Goal: Ask a question

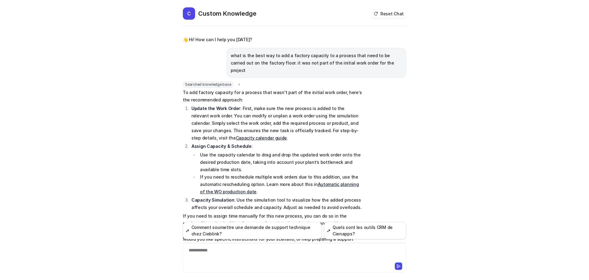
scroll to position [275, 0]
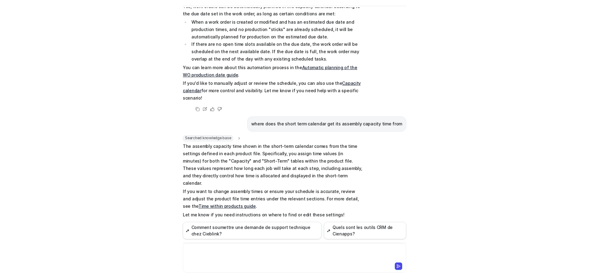
click at [227, 248] on div at bounding box center [294, 254] width 220 height 14
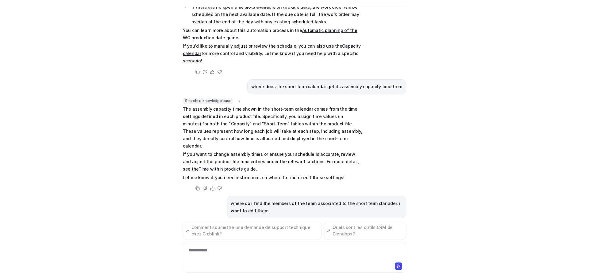
scroll to position [315, 0]
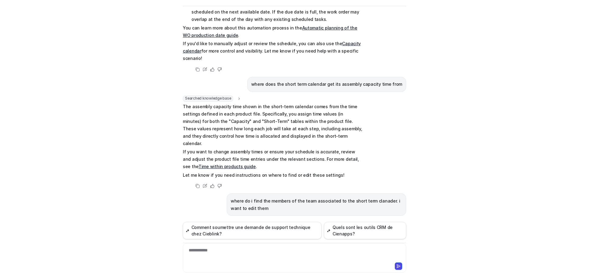
click at [233, 197] on p "where do i find the members of the team associated to the short term clanader. …" at bounding box center [317, 204] width 172 height 15
click at [227, 193] on div "where do i find the members of the team associated to the short term clanader. …" at bounding box center [316, 204] width 179 height 22
drag, startPoint x: 229, startPoint y: 186, endPoint x: 383, endPoint y: 186, distance: 154.6
click at [383, 197] on p "where do i find the members of the team associated to the short term clanader. …" at bounding box center [317, 204] width 172 height 15
copy p "where do i find the members of the team associated to the short term clanader."
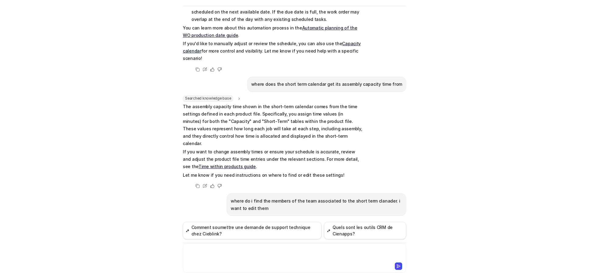
click at [198, 252] on div at bounding box center [294, 254] width 220 height 14
click at [361, 251] on div "**********" at bounding box center [294, 254] width 220 height 14
drag, startPoint x: 363, startPoint y: 251, endPoint x: 359, endPoint y: 249, distance: 4.0
click at [355, 247] on div "**********" at bounding box center [294, 254] width 220 height 14
click at [362, 249] on div "**********" at bounding box center [294, 254] width 220 height 14
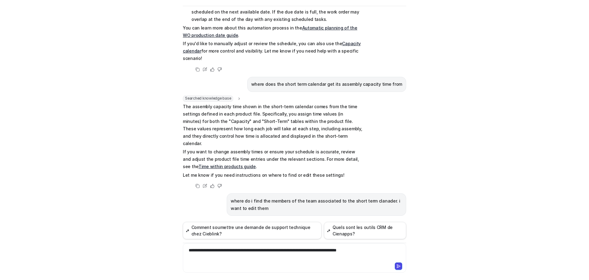
click at [365, 249] on div "**********" at bounding box center [294, 254] width 220 height 14
click at [397, 265] on icon at bounding box center [398, 265] width 3 height 3
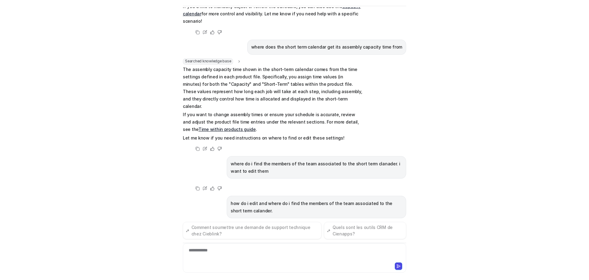
scroll to position [354, 0]
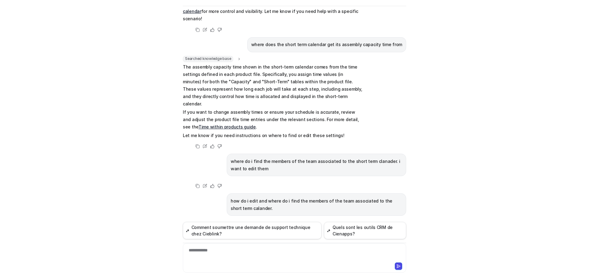
click at [238, 197] on p "how do i edit and where do i find the members of the team associated to the sho…" at bounding box center [317, 204] width 172 height 15
click at [222, 193] on div "how do i edit and where do i find the members of the team associated to the sho…" at bounding box center [294, 204] width 223 height 22
click at [227, 193] on div "how do i edit and where do i find the members of the team associated to the sho…" at bounding box center [316, 204] width 179 height 22
drag, startPoint x: 228, startPoint y: 184, endPoint x: 248, endPoint y: 192, distance: 21.7
click at [251, 197] on p "how do i edit and where do i find the members of the team associated to the sho…" at bounding box center [317, 204] width 172 height 15
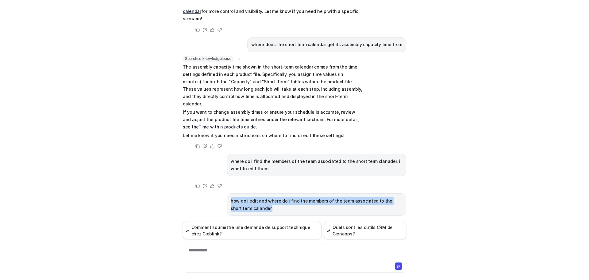
copy p "how do i edit and where do i find the members of the team associated to the sho…"
click at [208, 255] on div "**********" at bounding box center [294, 254] width 220 height 14
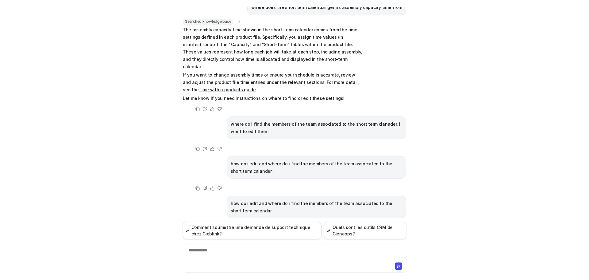
scroll to position [394, 0]
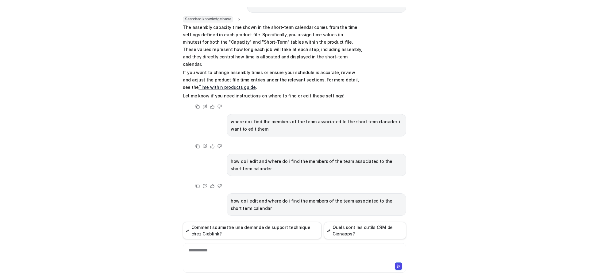
click at [254, 197] on p "how do i edit and where do i find the members of the team associated to the sho…" at bounding box center [317, 204] width 172 height 15
click at [247, 197] on p "how do i edit and where do i find the members of the team associated to the sho…" at bounding box center [317, 204] width 172 height 15
drag, startPoint x: 228, startPoint y: 185, endPoint x: 242, endPoint y: 194, distance: 17.1
click at [248, 197] on p "how do i edit and where do i find the members of the team associated to the sho…" at bounding box center [317, 204] width 172 height 15
copy p "how do i edit and where do i find the members of the team associated to the sho…"
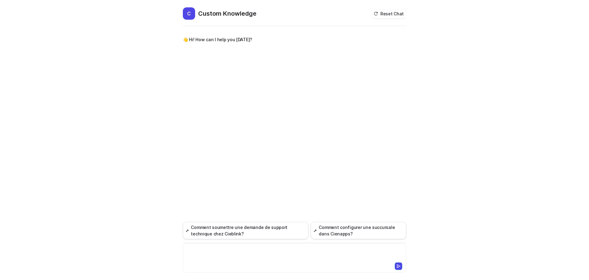
click at [210, 252] on div at bounding box center [294, 254] width 220 height 14
paste div
